Goal: Task Accomplishment & Management: Use online tool/utility

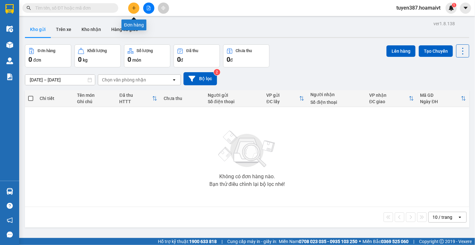
click at [137, 8] on button at bounding box center [133, 8] width 11 height 11
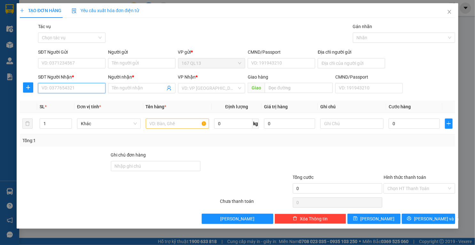
click at [93, 89] on input "SĐT Người Nhận *" at bounding box center [71, 88] width 67 height 10
click at [83, 63] on input "SĐT Người Gửi" at bounding box center [71, 63] width 67 height 10
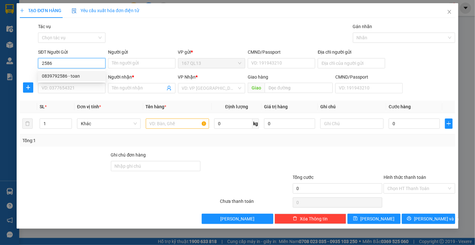
click at [73, 75] on div "0839792586 - toan" at bounding box center [72, 76] width 60 height 7
type input "0839792586"
type input "toan"
type input "092092005616"
type input "0799846512"
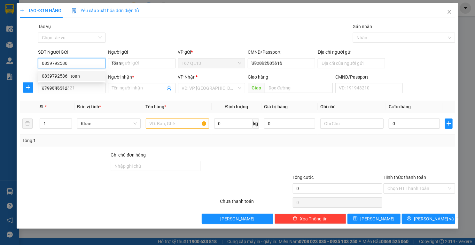
type input "THIEN(DAN FI GTN)"
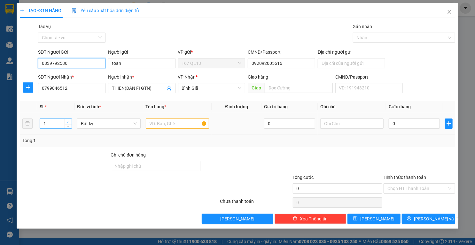
type input "0839792586"
click at [68, 121] on icon "up" at bounding box center [68, 122] width 2 height 2
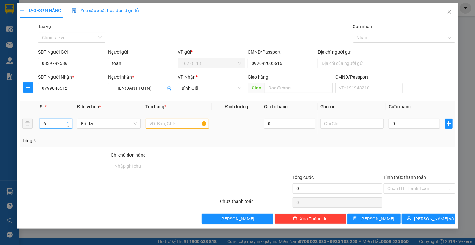
click at [68, 121] on icon "up" at bounding box center [68, 122] width 2 height 2
type input "8"
click at [68, 121] on icon "up" at bounding box center [68, 122] width 2 height 2
click at [180, 122] on input "text" at bounding box center [178, 123] width 64 height 10
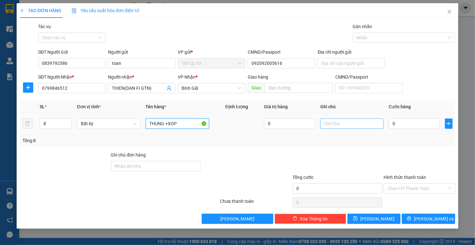
type input "THUNG +XOP"
click at [356, 123] on input "text" at bounding box center [352, 123] width 64 height 10
type input "gtn phi roi"
click at [410, 124] on input "0" at bounding box center [413, 123] width 51 height 10
type input "3"
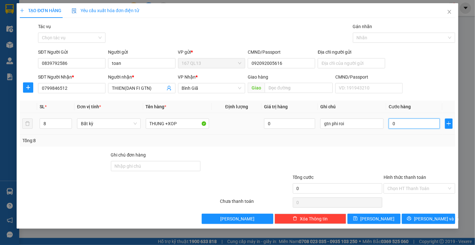
type input "3"
type input "30"
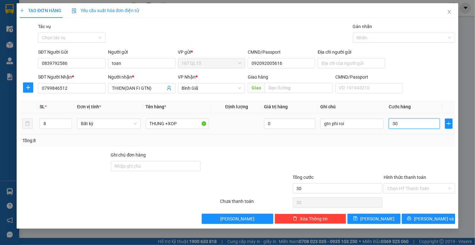
type input "300"
type input "300.000"
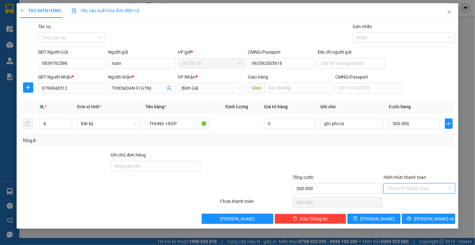
click at [417, 187] on input "Hình thức thanh toán" at bounding box center [416, 189] width 59 height 10
click at [409, 202] on div "Tại văn phòng" at bounding box center [419, 200] width 64 height 7
type input "0"
click at [411, 222] on button "Lưu và In" at bounding box center [427, 219] width 53 height 10
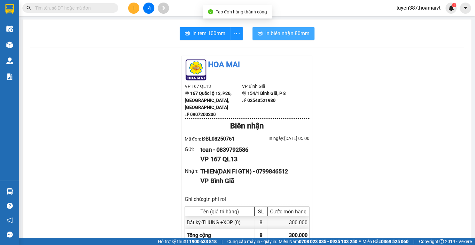
drag, startPoint x: 280, startPoint y: 32, endPoint x: 305, endPoint y: 34, distance: 24.4
click at [280, 32] on span "In biên nhận 80mm" at bounding box center [287, 33] width 44 height 8
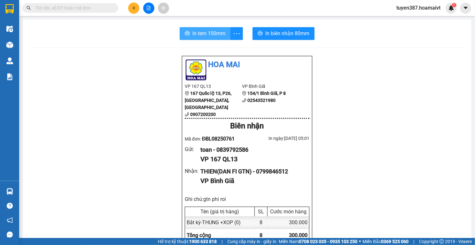
click at [200, 31] on span "In tem 100mm" at bounding box center [208, 33] width 33 height 8
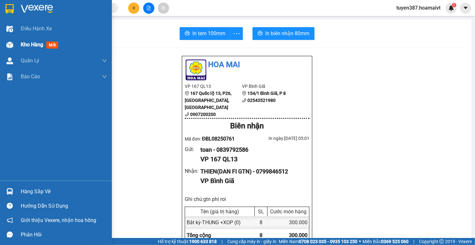
click at [10, 44] on img at bounding box center [9, 45] width 7 height 7
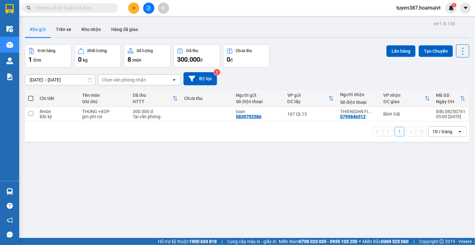
click at [438, 131] on div "10 / trang" at bounding box center [442, 131] width 20 height 6
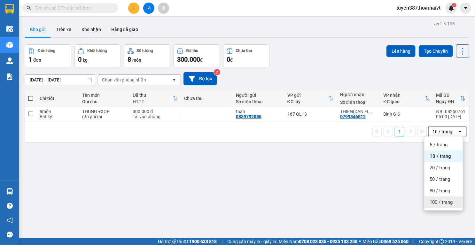
click at [434, 204] on span "100 / trang" at bounding box center [440, 202] width 23 height 6
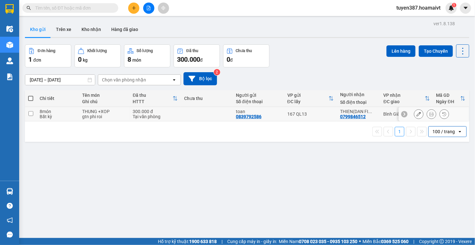
click at [218, 115] on td at bounding box center [207, 114] width 52 height 14
checkbox input "true"
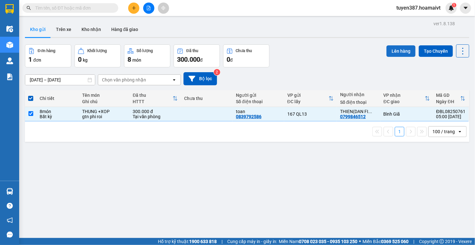
click at [399, 48] on button "Lên hàng" at bounding box center [400, 50] width 29 height 11
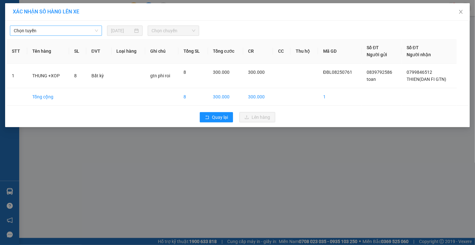
click at [80, 30] on span "Chọn tuyến" at bounding box center [56, 31] width 84 height 10
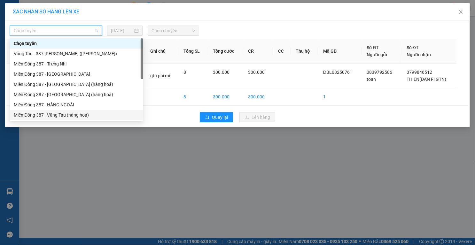
drag, startPoint x: 56, startPoint y: 114, endPoint x: 70, endPoint y: 105, distance: 16.1
click at [56, 114] on div "Miền Đông 387 - Vũng Tàu (hàng hoá)" at bounding box center [77, 114] width 126 height 7
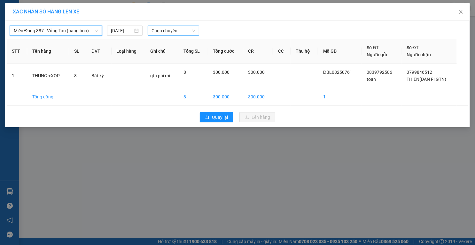
click at [175, 28] on span "Chọn chuyến" at bounding box center [173, 31] width 44 height 10
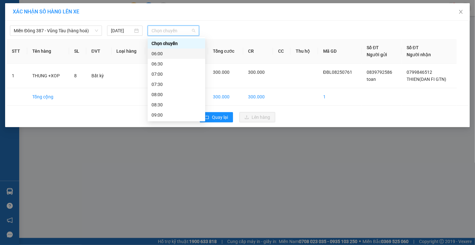
click at [164, 52] on div "06:00" at bounding box center [176, 53] width 50 height 7
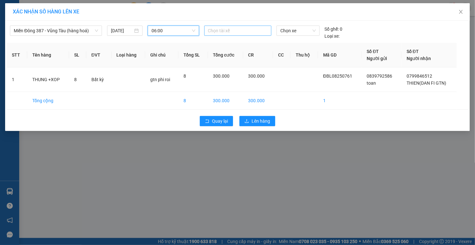
click at [249, 29] on div at bounding box center [238, 31] width 64 height 8
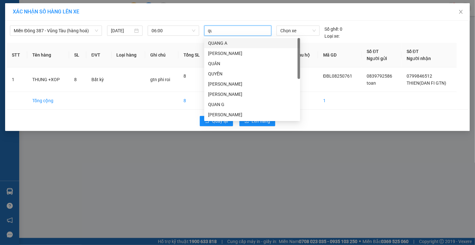
type input "quy"
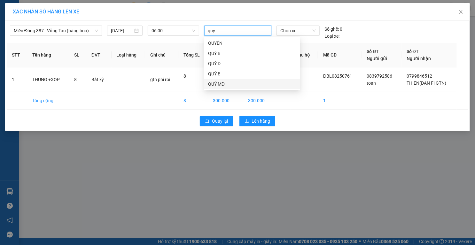
click at [216, 83] on div "QUÝ MĐ" at bounding box center [252, 83] width 88 height 7
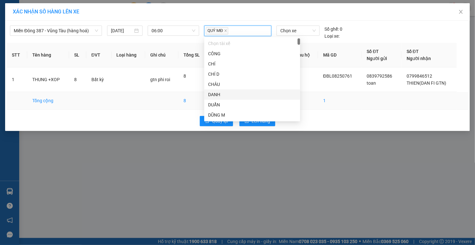
click at [315, 97] on td at bounding box center [303, 101] width 27 height 18
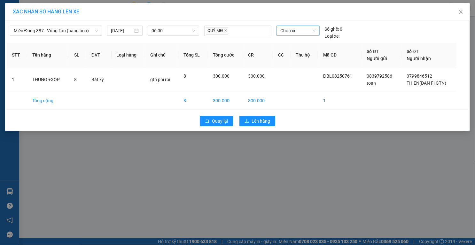
click at [303, 33] on span "Chọn xe" at bounding box center [297, 31] width 35 height 10
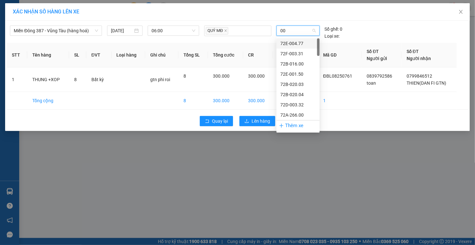
type input "007"
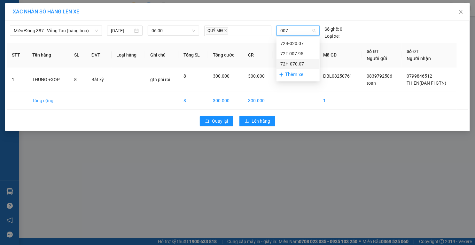
click at [295, 65] on div "72H-070.07" at bounding box center [297, 63] width 35 height 7
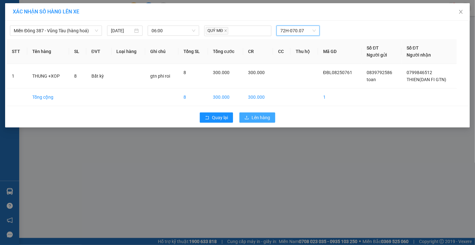
click at [259, 116] on span "Lên hàng" at bounding box center [260, 117] width 19 height 7
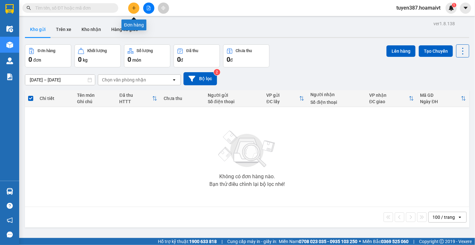
click at [135, 7] on icon "plus" at bounding box center [134, 8] width 4 height 4
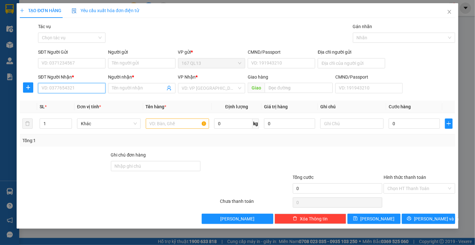
click at [91, 89] on input "SĐT Người Nhận *" at bounding box center [71, 88] width 67 height 10
type input "0366901099"
click at [65, 100] on div "0366901099 - TUAN" at bounding box center [72, 100] width 60 height 7
type input "TUAN"
type input "0366901099"
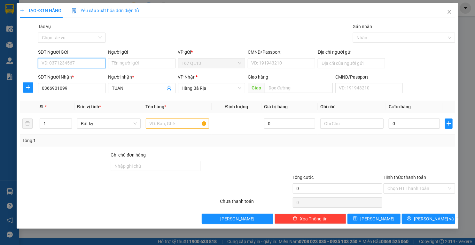
click at [81, 58] on input "SĐT Người Gửi" at bounding box center [71, 63] width 67 height 10
type input "0908218116"
click at [146, 60] on input "Người gửi" at bounding box center [141, 63] width 67 height 10
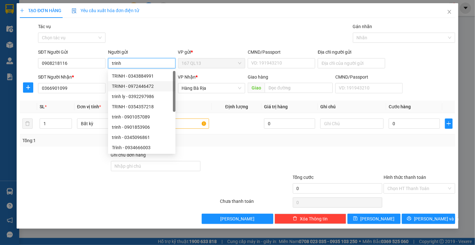
type input "trinh"
click at [224, 149] on div "Transit Pickup Surcharge Ids Transit Deliver Surcharge Ids Transit Deliver Surc…" at bounding box center [237, 123] width 435 height 201
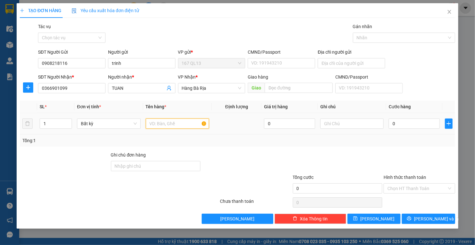
click at [179, 126] on input "text" at bounding box center [178, 123] width 64 height 10
type input "thung"
type input "7"
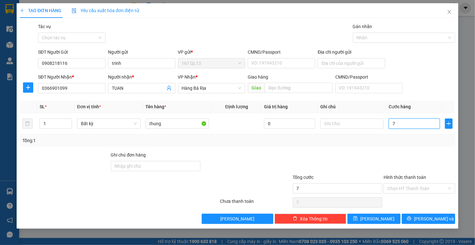
type input "70"
type input "70.000"
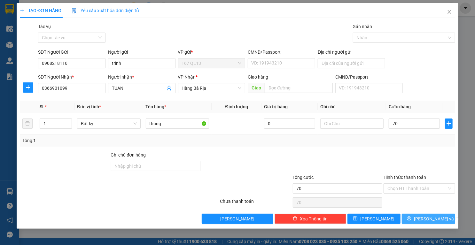
type input "70.000"
drag, startPoint x: 409, startPoint y: 220, endPoint x: 408, endPoint y: 216, distance: 4.0
click at [409, 220] on button "Lưu và In" at bounding box center [427, 219] width 53 height 10
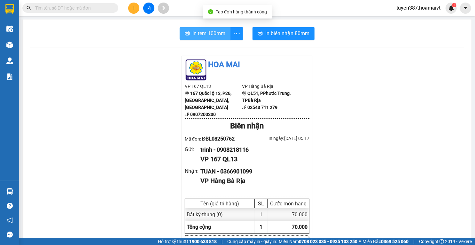
click at [210, 36] on span "In tem 100mm" at bounding box center [208, 33] width 33 height 8
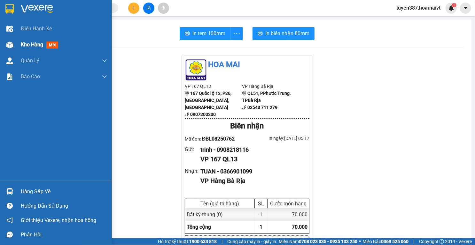
click at [8, 43] on img at bounding box center [9, 45] width 7 height 7
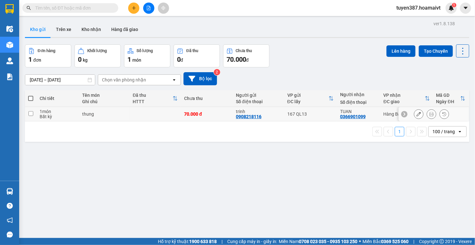
click at [326, 115] on div "167 QL13" at bounding box center [310, 113] width 46 height 5
checkbox input "true"
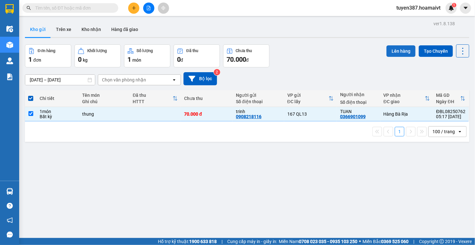
click at [396, 48] on button "Lên hàng" at bounding box center [400, 50] width 29 height 11
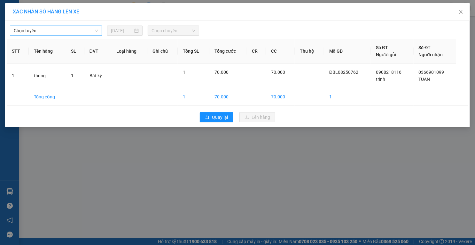
click at [65, 31] on span "Chọn tuyến" at bounding box center [56, 31] width 84 height 10
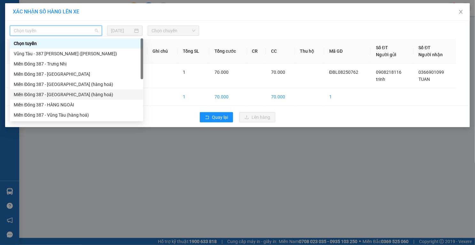
click at [55, 95] on div "Miền Đông 387 - Bà Rịa (hàng hoá)" at bounding box center [77, 94] width 126 height 7
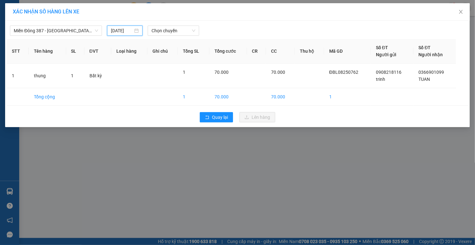
click at [127, 27] on input "13/08/2025" at bounding box center [122, 30] width 22 height 7
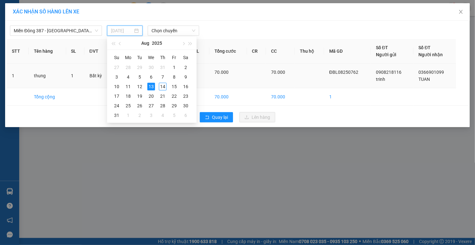
drag, startPoint x: 162, startPoint y: 86, endPoint x: 166, endPoint y: 80, distance: 6.8
click at [164, 84] on div "14" at bounding box center [163, 87] width 8 height 8
type input "14/08/2025"
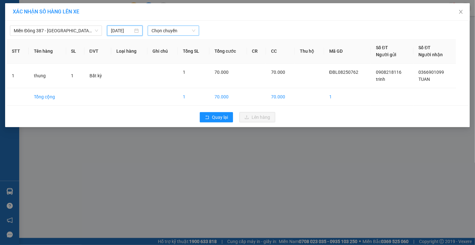
click at [189, 30] on span "Chọn chuyến" at bounding box center [173, 31] width 44 height 10
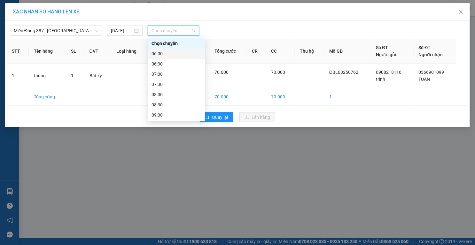
drag, startPoint x: 160, startPoint y: 54, endPoint x: 201, endPoint y: 43, distance: 42.0
click at [161, 54] on div "06:00" at bounding box center [176, 53] width 50 height 7
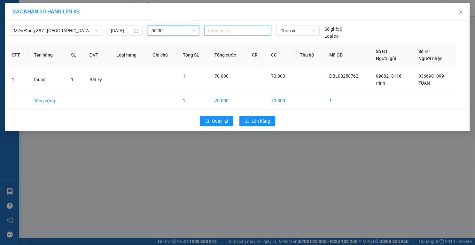
click at [227, 29] on div at bounding box center [238, 31] width 64 height 8
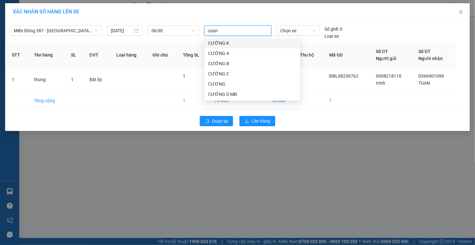
type input "cuong"
click at [224, 96] on div "CƯỜNG D MĐ" at bounding box center [252, 94] width 88 height 7
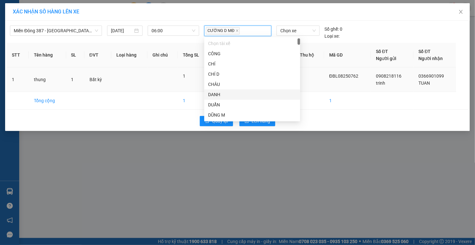
drag, startPoint x: 314, startPoint y: 96, endPoint x: 315, endPoint y: 85, distance: 10.9
click at [315, 85] on tbody "1 thung 1 Bất kỳ 1 70.000 70.000 ĐBL08250762 0908218116 trinh 0366901099 TUAN T…" at bounding box center [237, 88] width 461 height 42
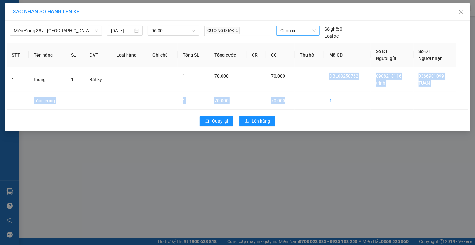
click at [304, 29] on span "Chọn xe" at bounding box center [297, 31] width 35 height 10
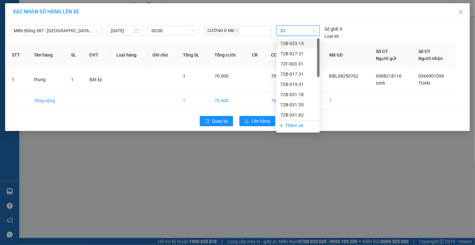
type input "315"
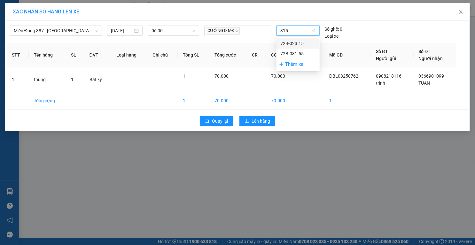
drag, startPoint x: 302, startPoint y: 42, endPoint x: 287, endPoint y: 82, distance: 43.2
click at [302, 42] on div "72B-023.15" at bounding box center [297, 43] width 35 height 7
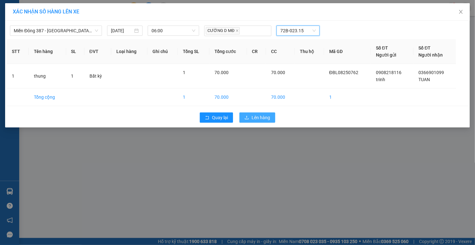
click at [267, 117] on span "Lên hàng" at bounding box center [260, 117] width 19 height 7
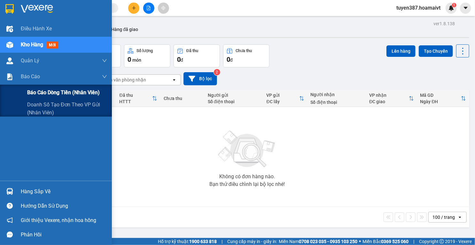
click at [57, 91] on span "Báo cáo dòng tiền (nhân viên)" at bounding box center [63, 92] width 73 height 8
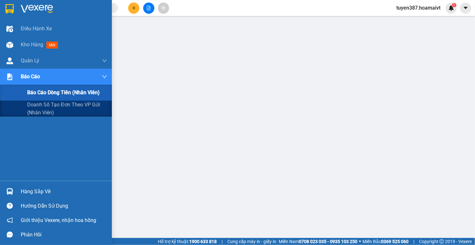
drag, startPoint x: 43, startPoint y: 105, endPoint x: 57, endPoint y: 99, distance: 14.9
click at [45, 104] on span "Doanh số tạo đơn theo VP gửi (nhân viên)" at bounding box center [67, 109] width 80 height 16
